Goal: Find specific page/section: Find specific page/section

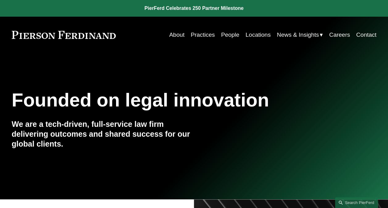
click at [228, 33] on link "People" at bounding box center [230, 35] width 18 height 12
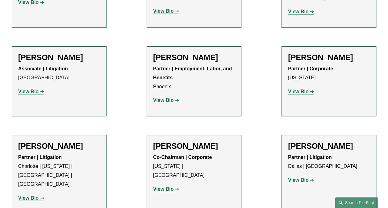
scroll to position [5882, 0]
